Goal: Task Accomplishment & Management: Manage account settings

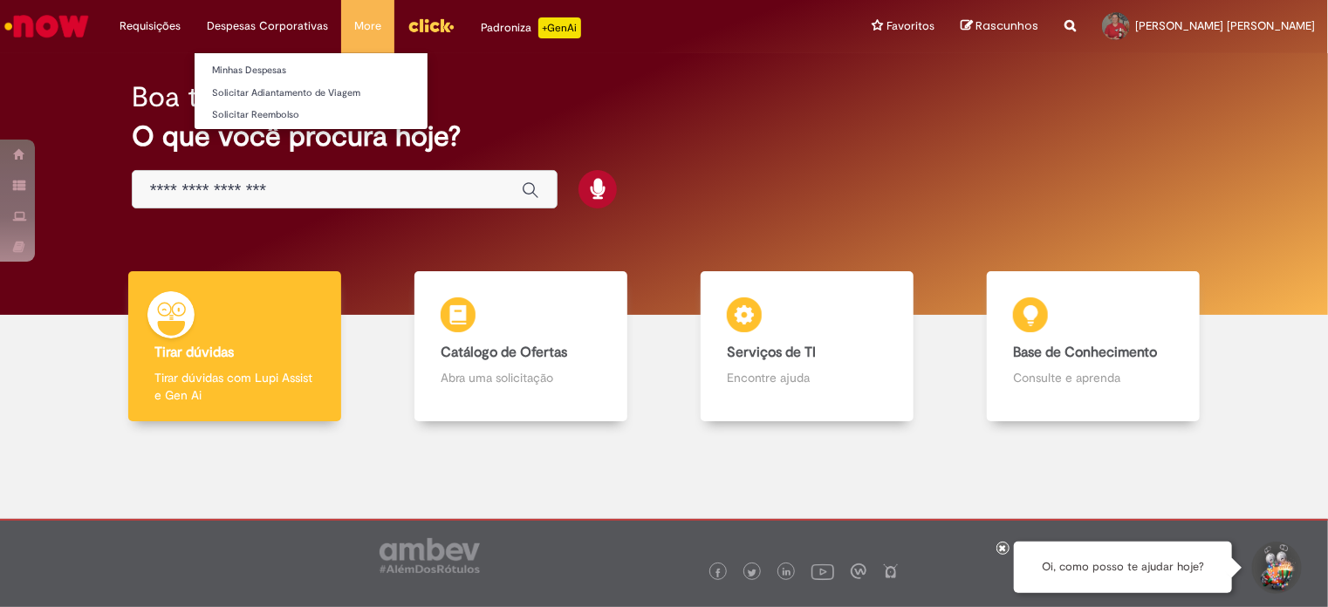
click at [194, 20] on li "Despesas Corporativas Minhas Despesas Solicitar Adiantamento de Viagem Solicita…" at bounding box center [149, 26] width 87 height 52
click at [241, 75] on link "Minhas Despesas" at bounding box center [311, 70] width 233 height 19
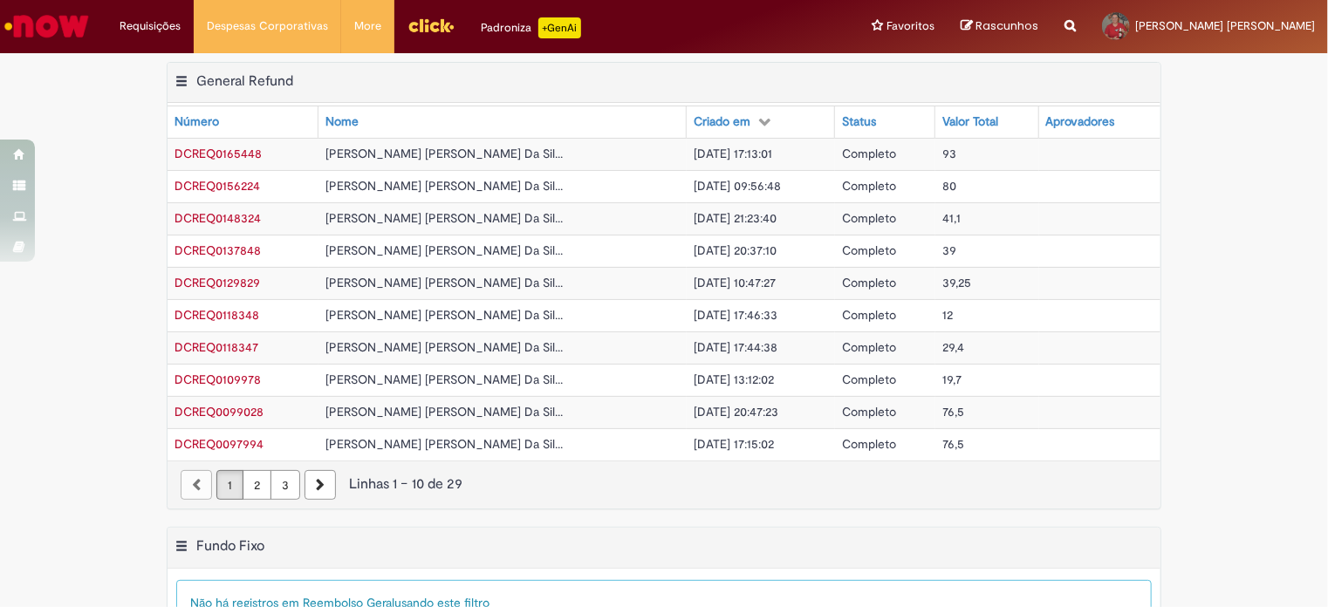
click at [51, 17] on img "Ir para a Homepage" at bounding box center [47, 26] width 90 height 35
